Goal: Answer question/provide support: Answer question/provide support

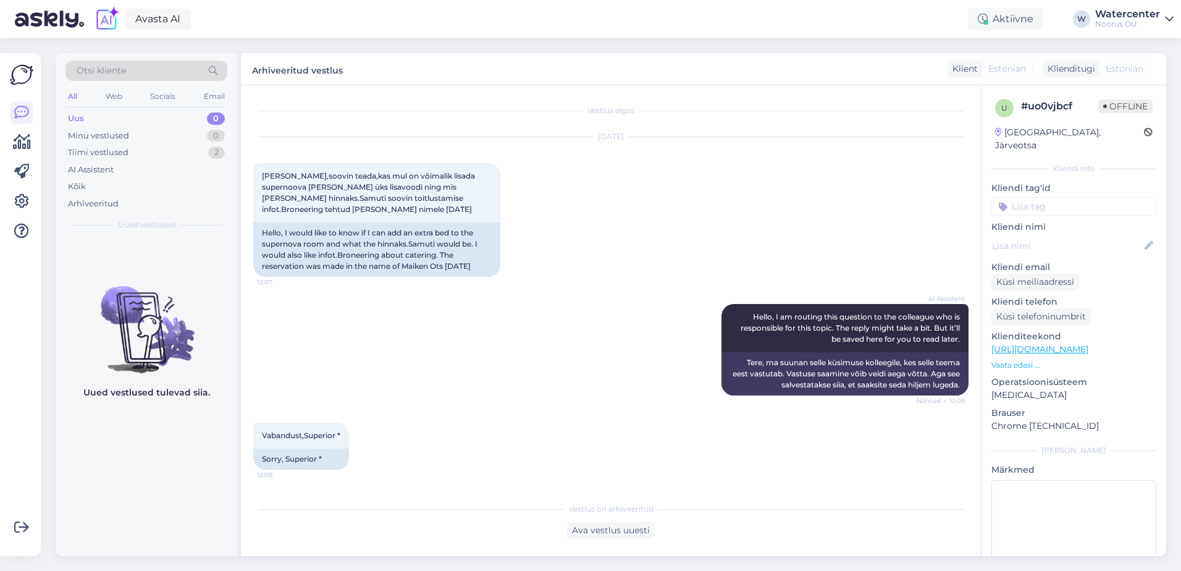
scroll to position [1168, 0]
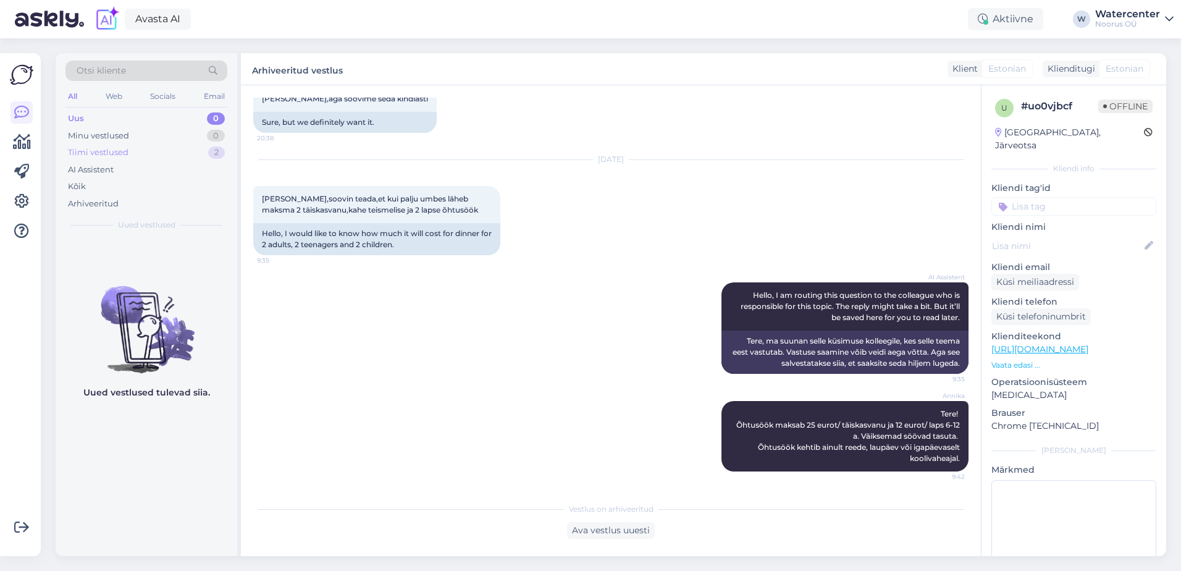
click at [122, 149] on div "Tiimi vestlused" at bounding box center [98, 152] width 61 height 12
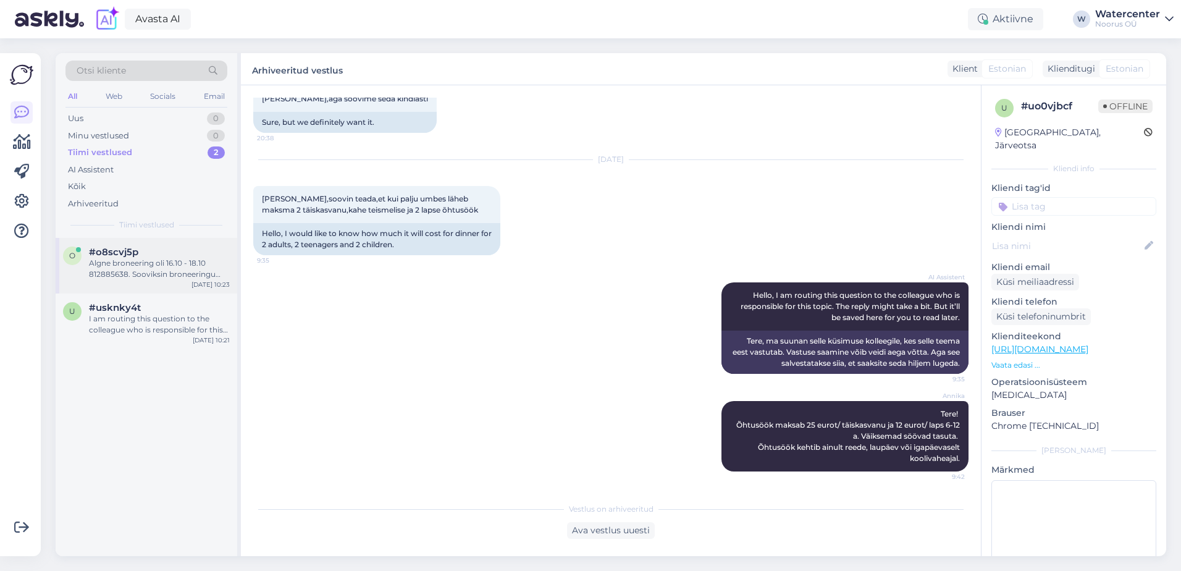
click at [153, 272] on div "Algne broneering oli 16.10 - 18.10 812885638. Sooviksin broneeringu muuta järgn…" at bounding box center [159, 269] width 141 height 22
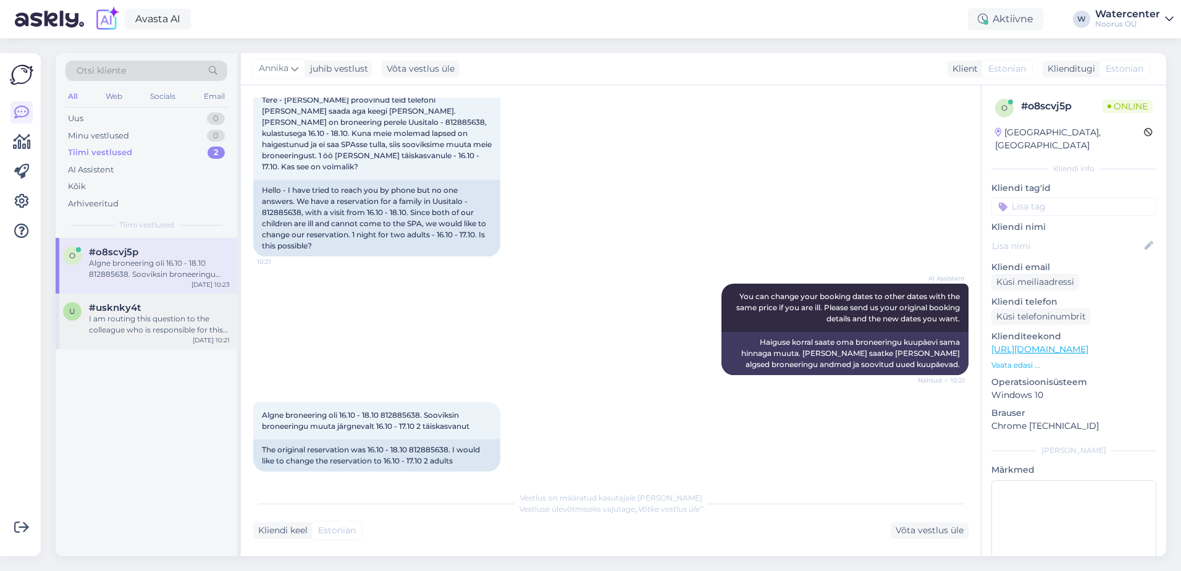
click at [104, 333] on div "I am routing this question to the colleague who is responsible for this topic. …" at bounding box center [159, 324] width 141 height 22
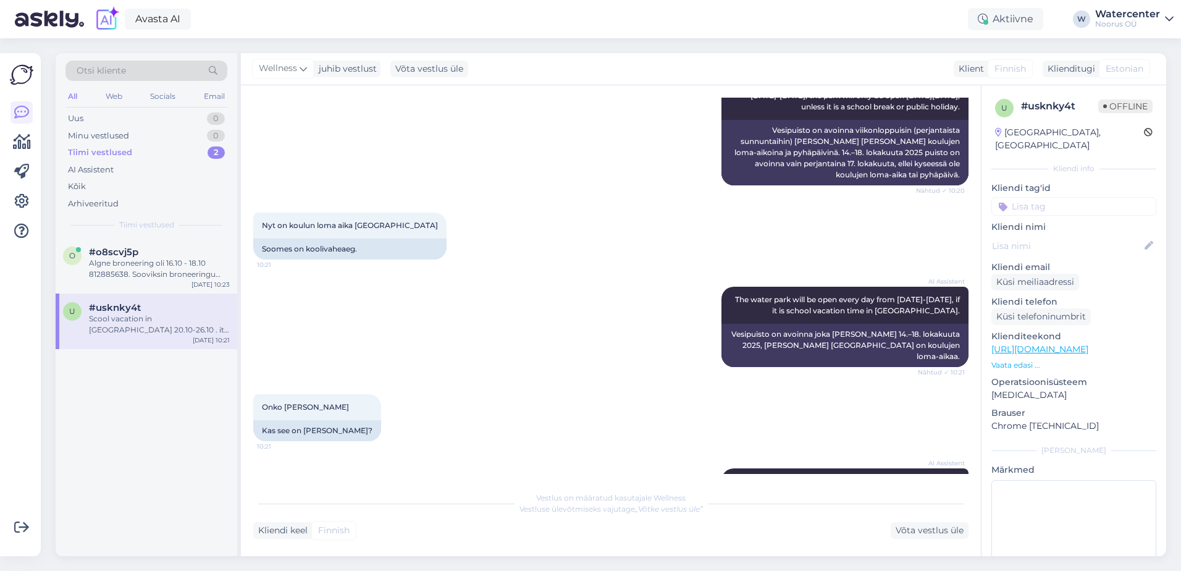
scroll to position [179, 0]
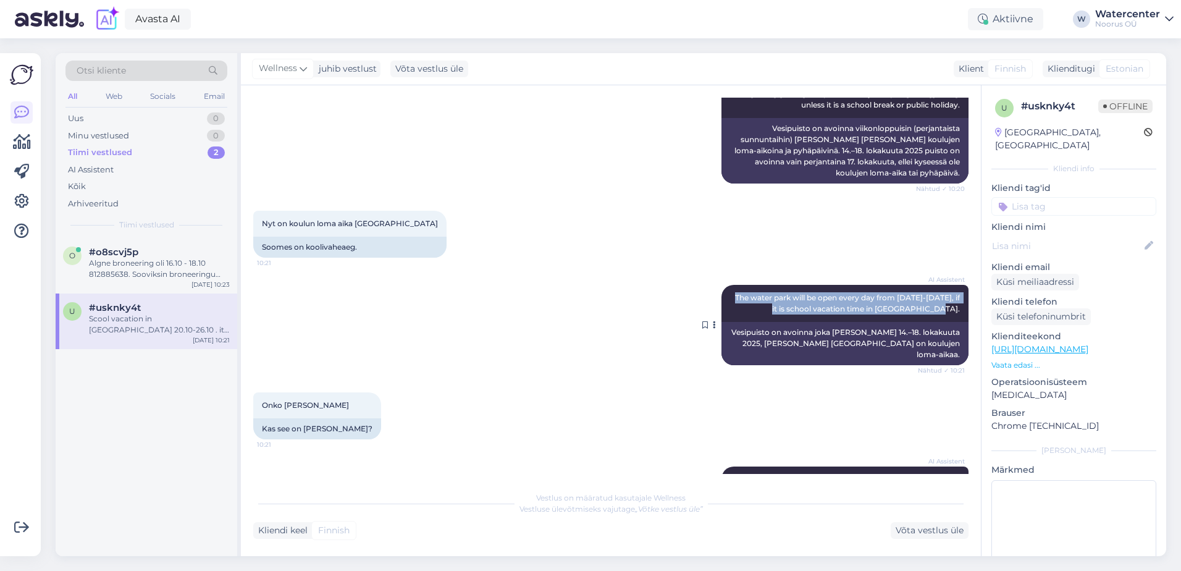
drag, startPoint x: 732, startPoint y: 295, endPoint x: 955, endPoint y: 313, distance: 223.2
click at [955, 313] on div "AI Assistent The water park will be open every day from [DATE]-[DATE], if it is…" at bounding box center [845, 303] width 247 height 37
copy span "The water park will be open every day from [DATE]-[DATE], if it is school vacat…"
click at [815, 230] on div "Nyt on koulun loma aika [GEOGRAPHIC_DATA] 10:21 Soomes on koolivaheaeg." at bounding box center [610, 234] width 715 height 74
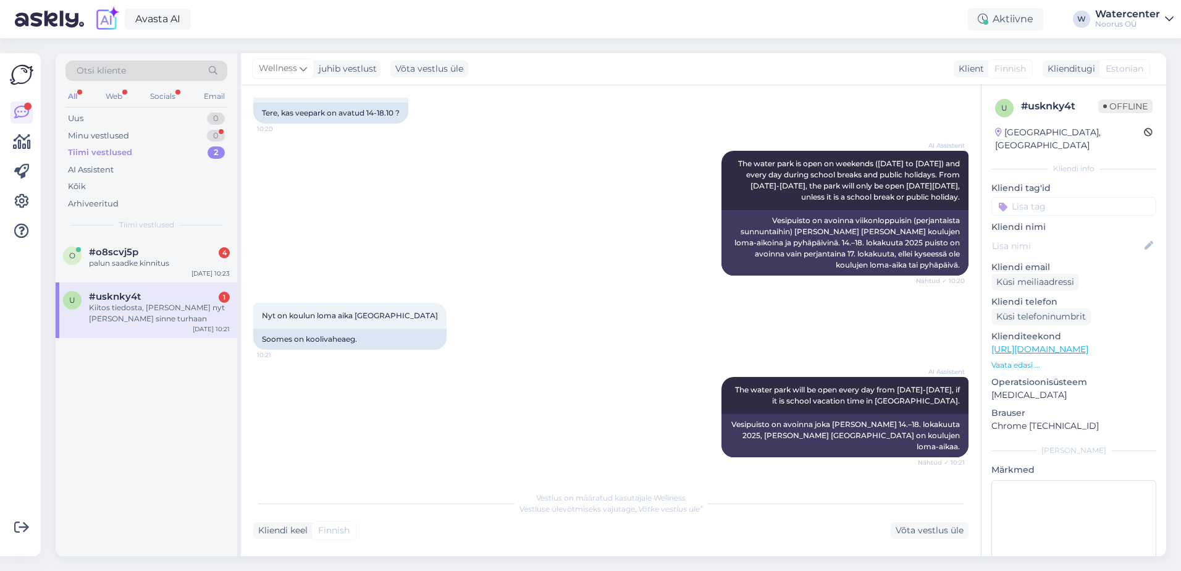
scroll to position [436, 0]
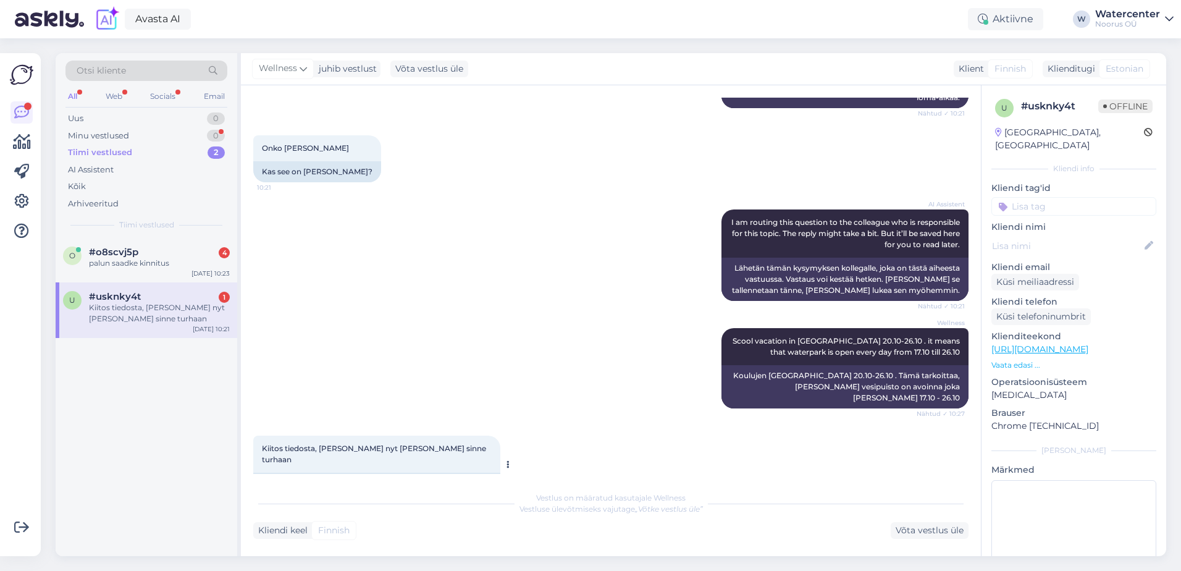
drag, startPoint x: 258, startPoint y: 448, endPoint x: 450, endPoint y: 444, distance: 192.2
click at [450, 444] on div "Kiitos tiedosta, [PERSON_NAME] nyt [PERSON_NAME] sinne turhaan 10:33 Tänan info…" at bounding box center [376, 465] width 247 height 58
drag, startPoint x: 450, startPoint y: 444, endPoint x: 409, endPoint y: 448, distance: 41.0
copy div "Tänan info eest, nüüd me sinna asjata ei sõida."
click at [906, 532] on div "Võta vestlus üle" at bounding box center [930, 530] width 78 height 17
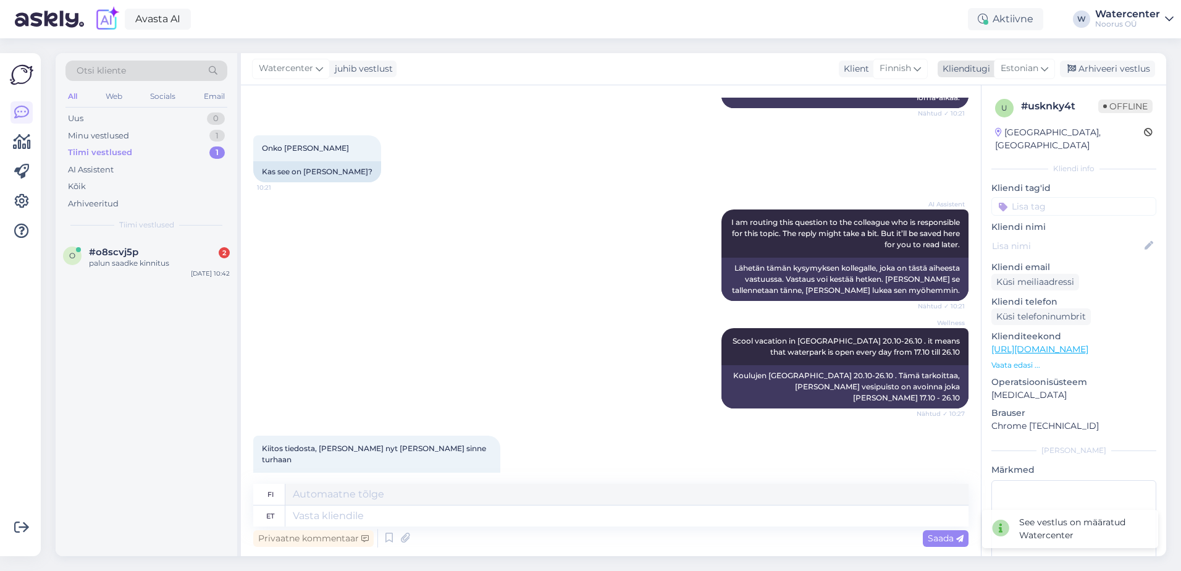
click at [1107, 68] on div "Arhiveeri vestlus" at bounding box center [1107, 69] width 95 height 17
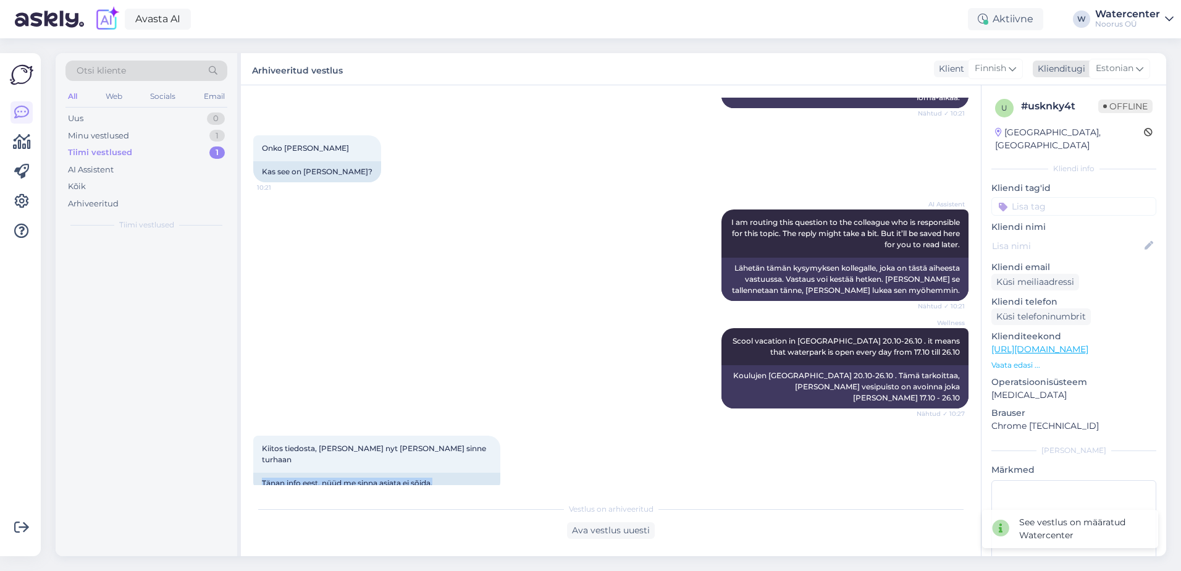
scroll to position [424, 0]
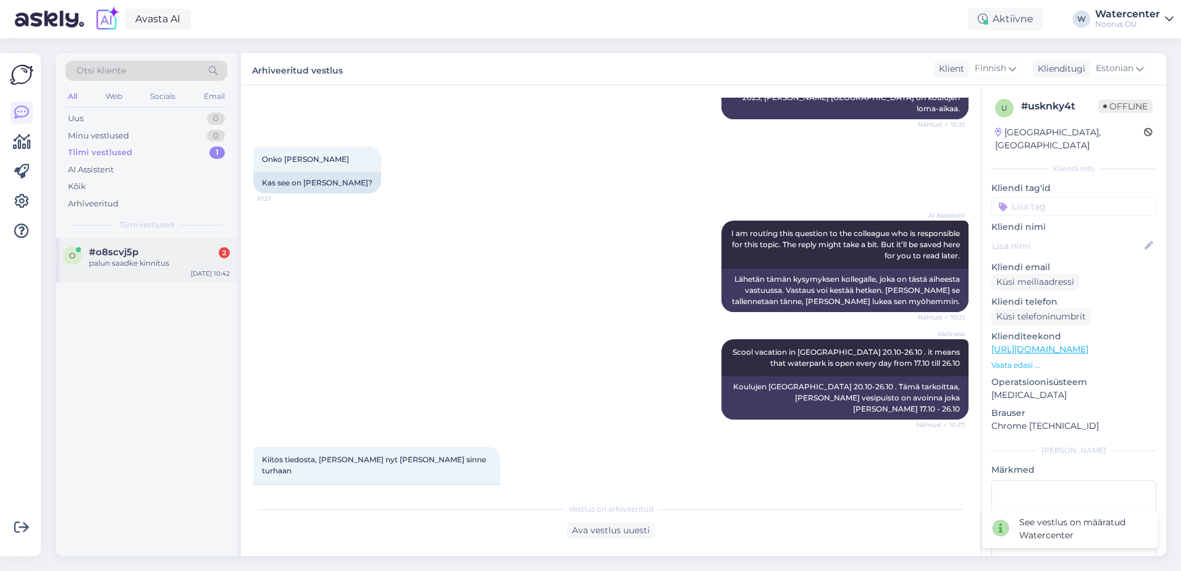
click at [179, 248] on div "#o8scvj5p 2" at bounding box center [159, 252] width 141 height 11
